Goal: Navigation & Orientation: Find specific page/section

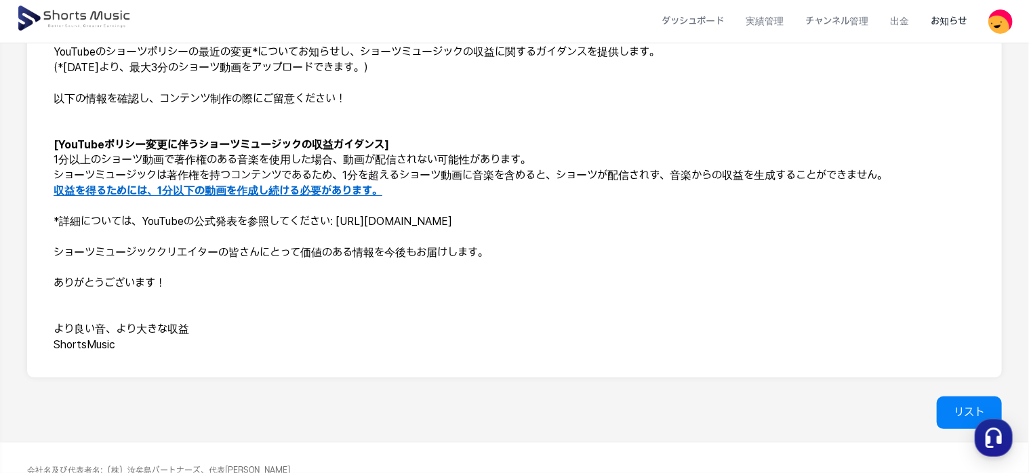
scroll to position [271, 0]
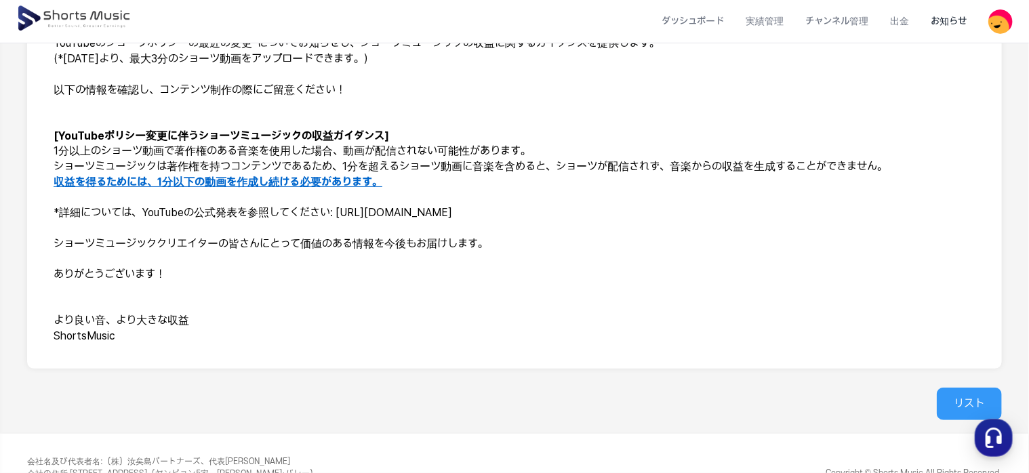
click at [973, 399] on link "リスト" at bounding box center [969, 404] width 65 height 33
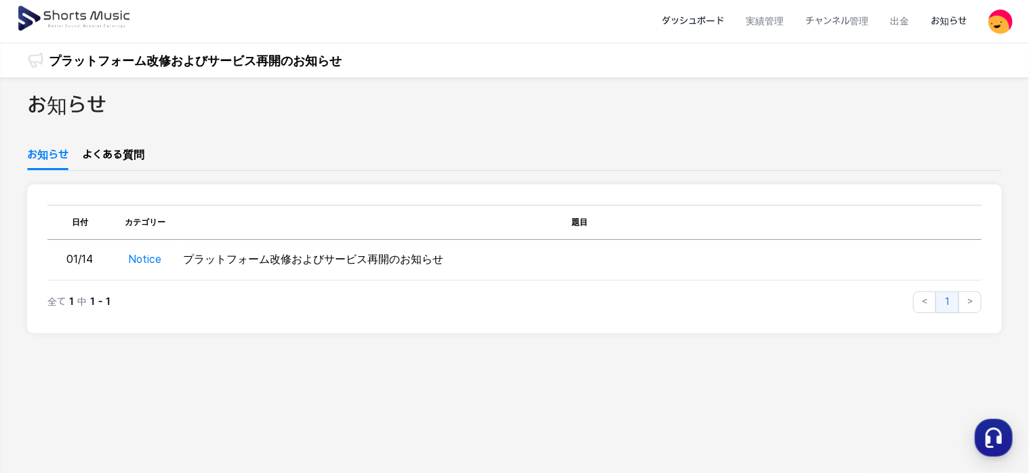
click at [711, 16] on li "ダッシュボード" at bounding box center [693, 21] width 84 height 36
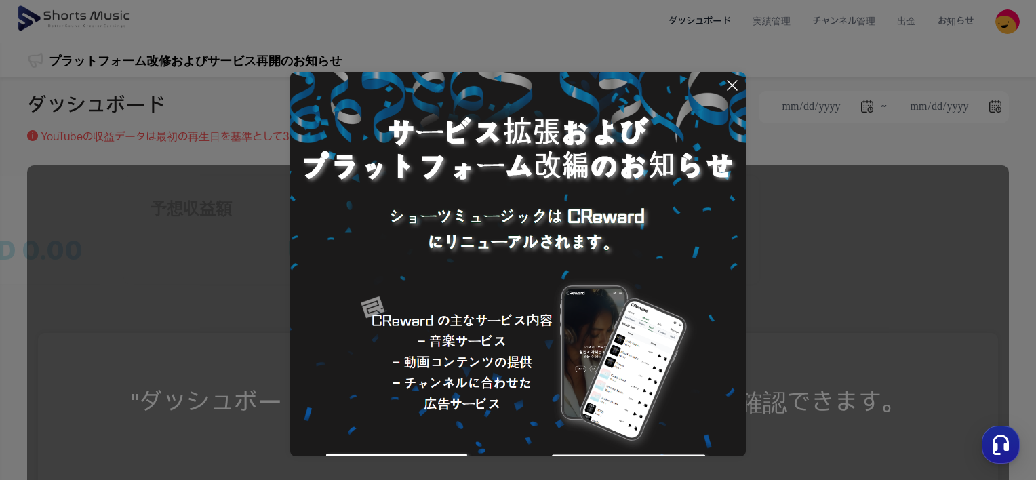
click at [731, 83] on icon at bounding box center [732, 85] width 16 height 16
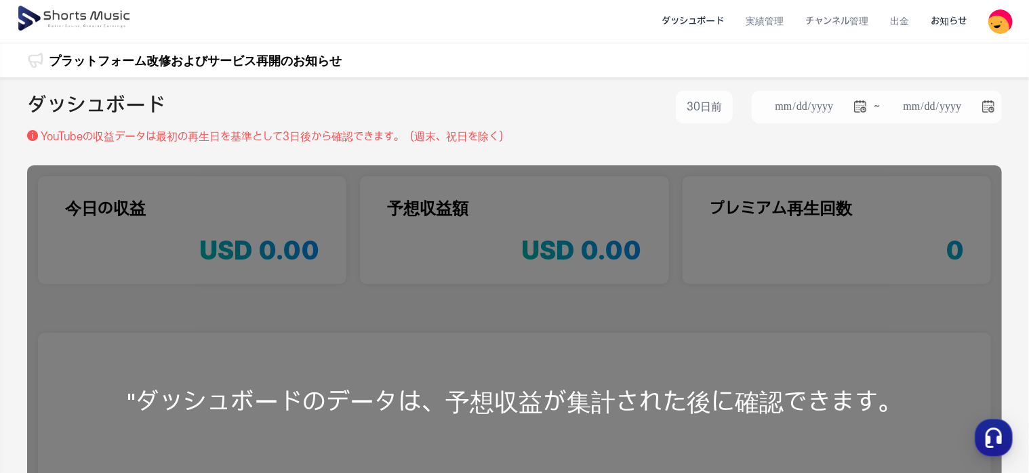
click at [954, 16] on li "お知らせ" at bounding box center [949, 21] width 58 height 36
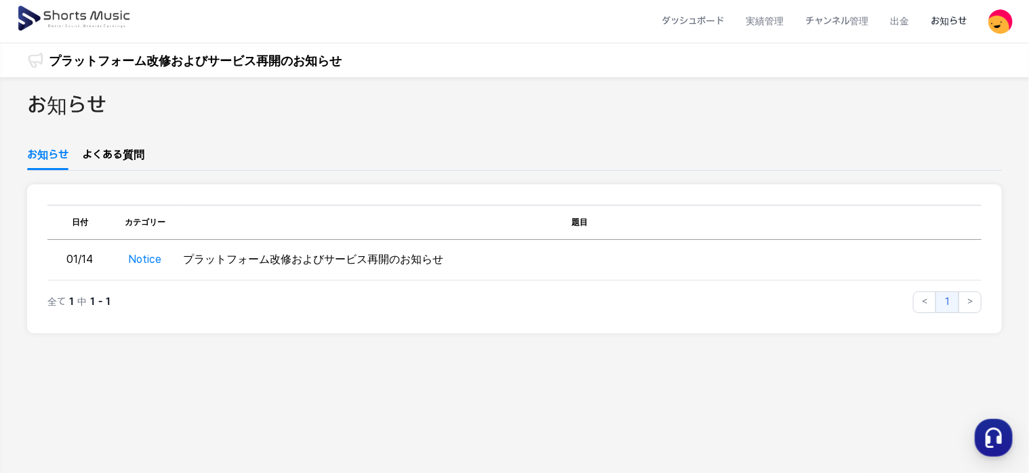
click at [129, 149] on link "よくある質問" at bounding box center [113, 158] width 62 height 23
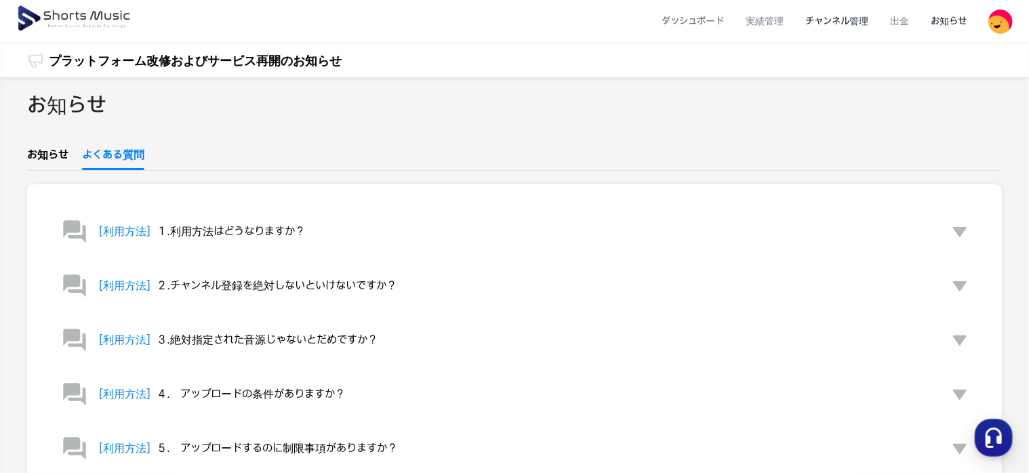
click at [853, 22] on li "チャンネル管理" at bounding box center [836, 21] width 85 height 36
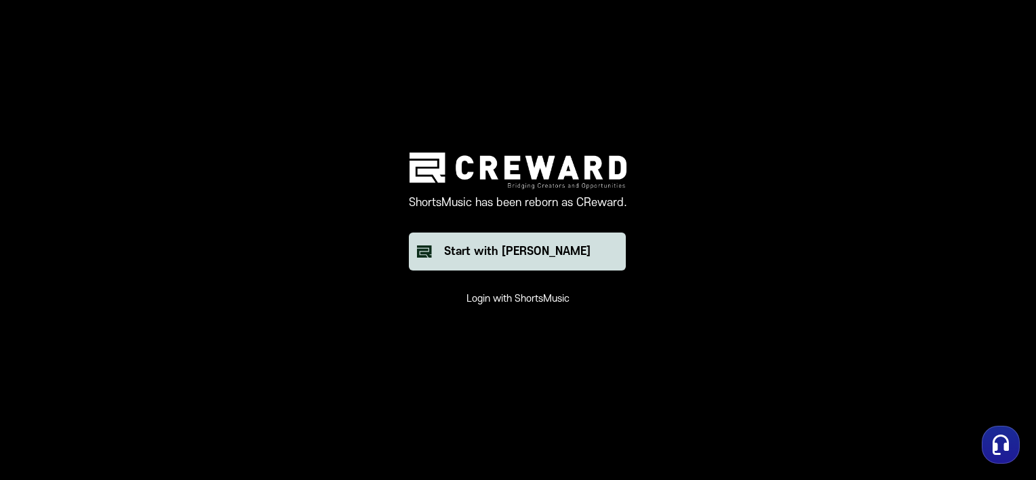
click at [521, 248] on div "Start with [PERSON_NAME]" at bounding box center [517, 251] width 146 height 16
